Goal: Navigation & Orientation: Find specific page/section

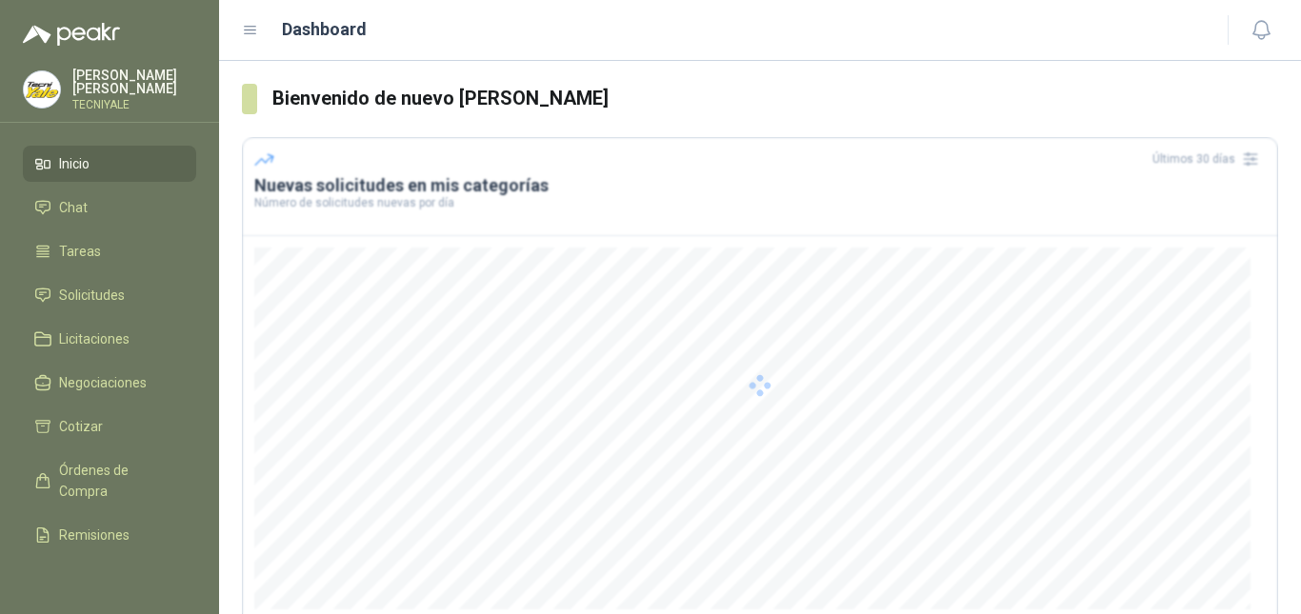
click at [604, 425] on div at bounding box center [760, 385] width 1036 height 496
click at [116, 249] on li "Tareas" at bounding box center [109, 251] width 150 height 21
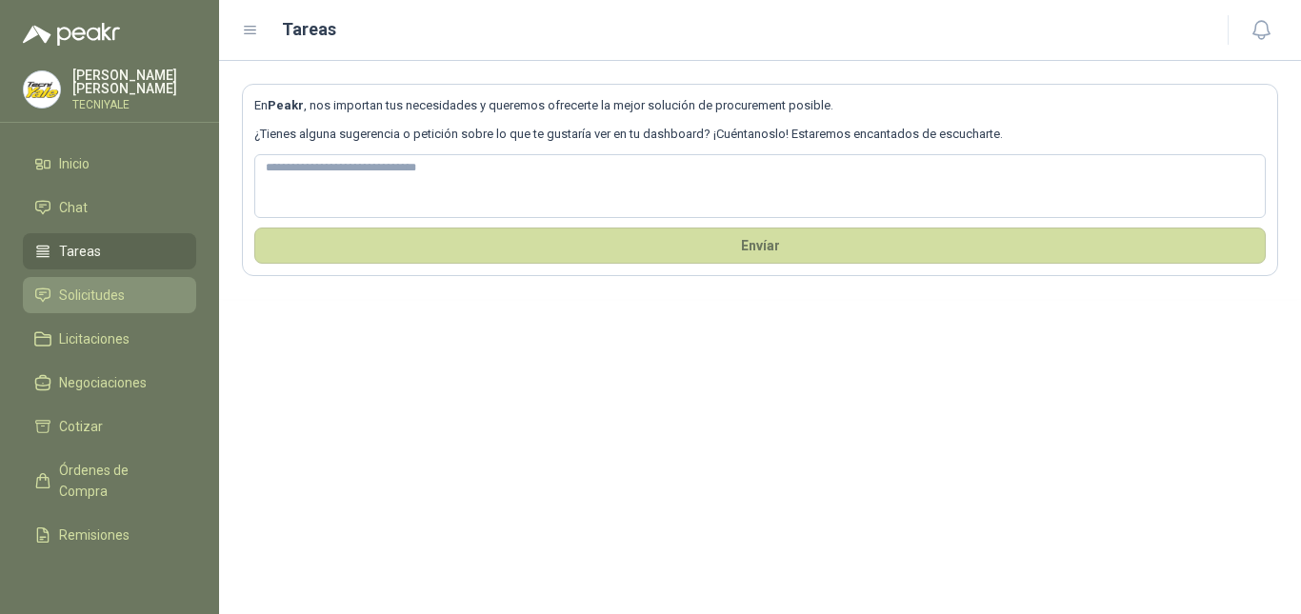
click at [114, 293] on span "Solicitudes" at bounding box center [92, 295] width 66 height 21
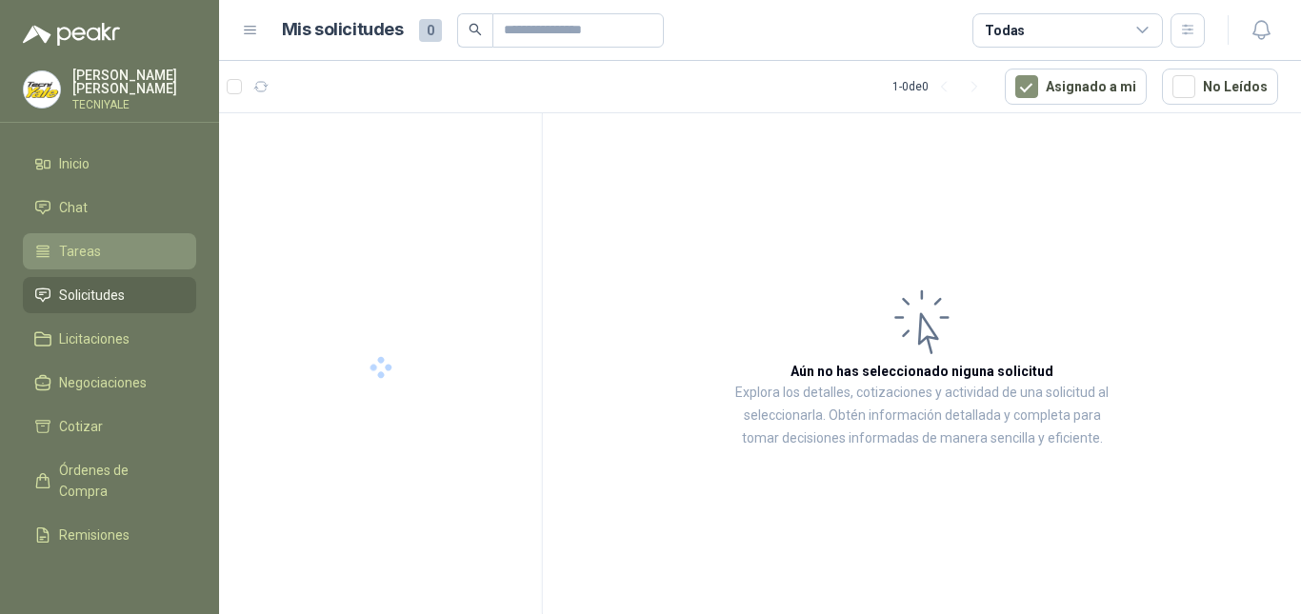
drag, startPoint x: 110, startPoint y: 275, endPoint x: 110, endPoint y: 261, distance: 14.3
click at [110, 267] on ul "Inicio Chat Tareas Solicitudes Licitaciones Negociaciones Cotizar Órdenes de Co…" at bounding box center [109, 357] width 219 height 423
click at [110, 259] on li "Tareas" at bounding box center [109, 251] width 150 height 21
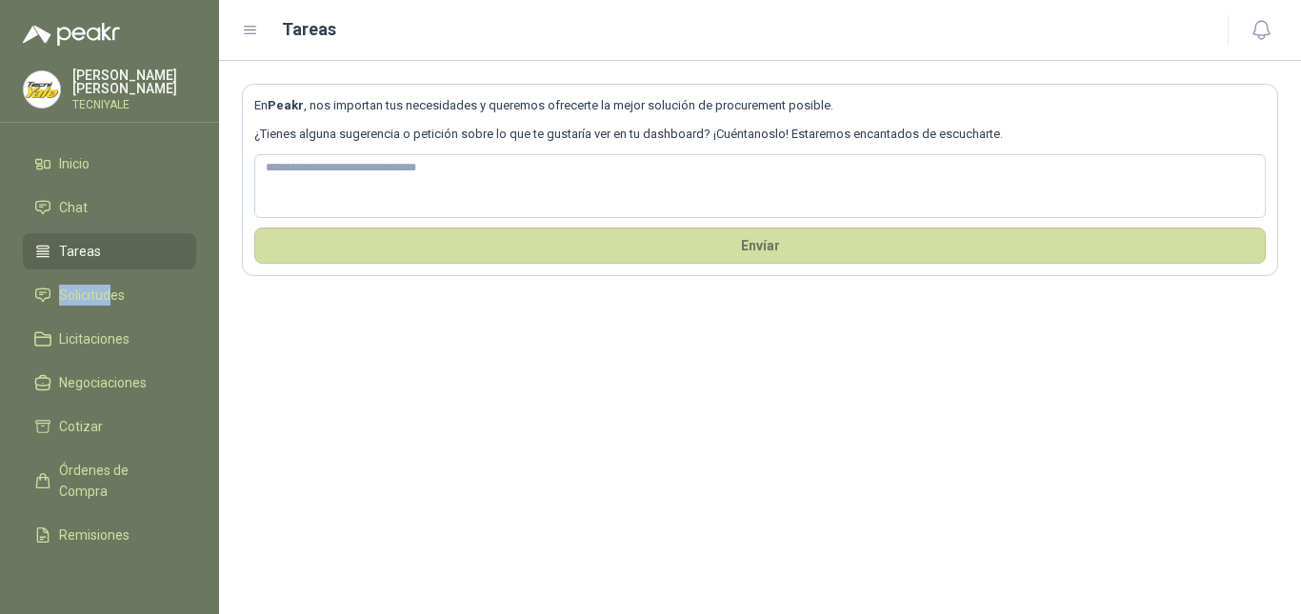
click at [92, 274] on ul "Inicio Chat Tareas Solicitudes Licitaciones Negociaciones Cotizar Órdenes de Co…" at bounding box center [109, 357] width 219 height 423
click at [95, 300] on span "Solicitudes" at bounding box center [92, 295] width 66 height 21
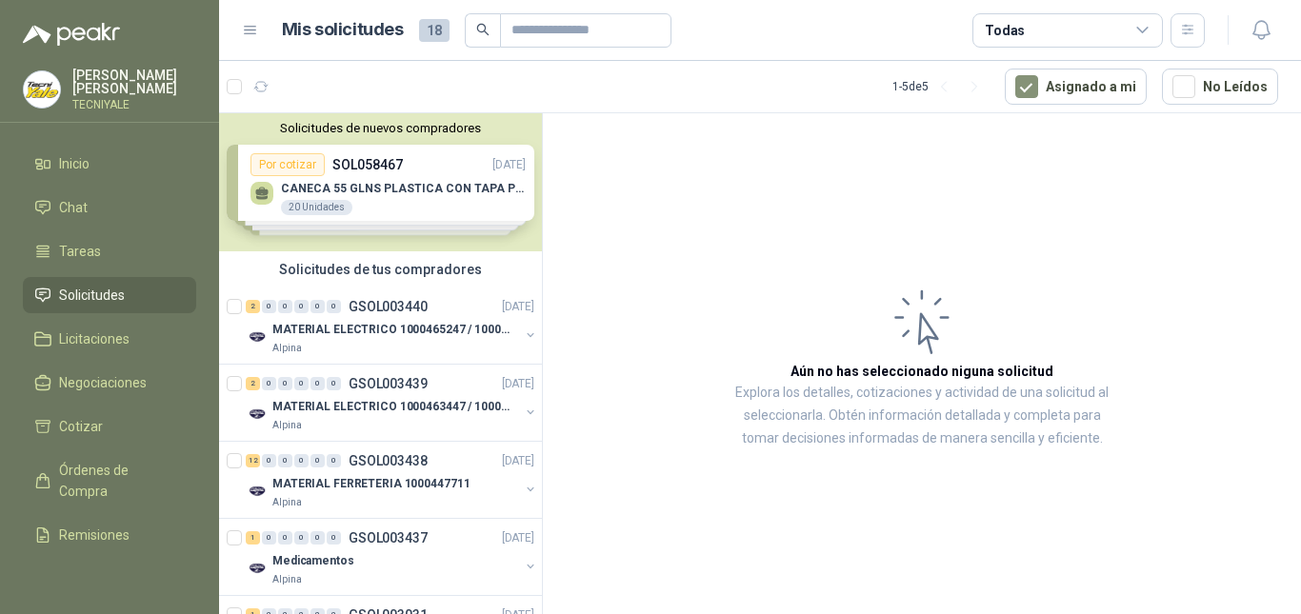
click at [390, 195] on div "Solicitudes de nuevos compradores Por cotizar SOL058467 [DATE] CANECA 55 GLNS P…" at bounding box center [380, 182] width 323 height 138
